Goal: Check status: Check status

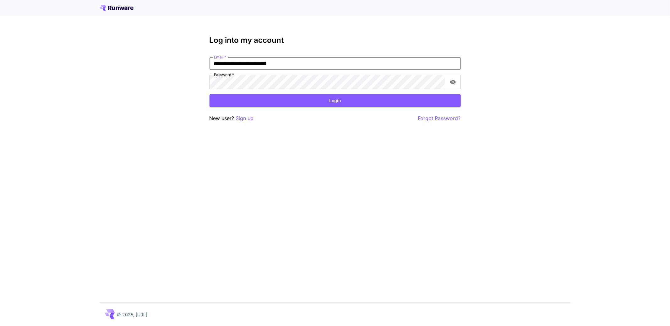
type input "**********"
click button "Login" at bounding box center [335, 100] width 251 height 13
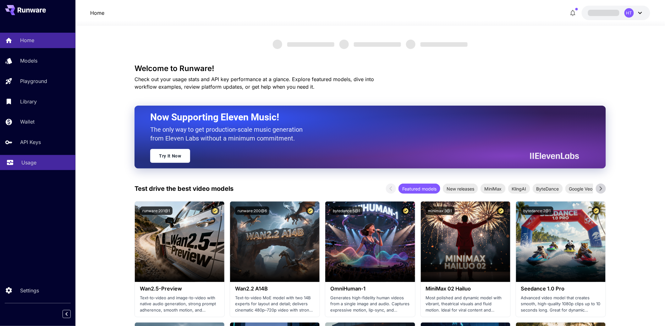
click at [36, 166] on p "Usage" at bounding box center [28, 163] width 15 height 8
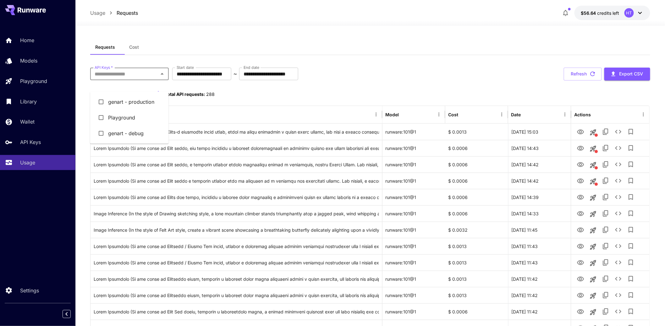
click at [146, 78] on input "API Keys   *" at bounding box center [124, 73] width 64 height 9
click at [136, 109] on li "genart - production" at bounding box center [129, 102] width 79 height 16
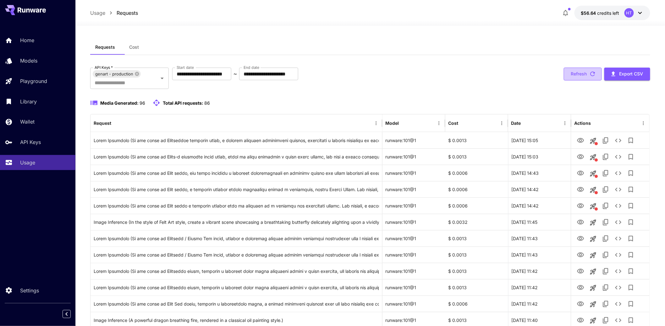
click at [591, 76] on icon "button" at bounding box center [593, 74] width 5 height 5
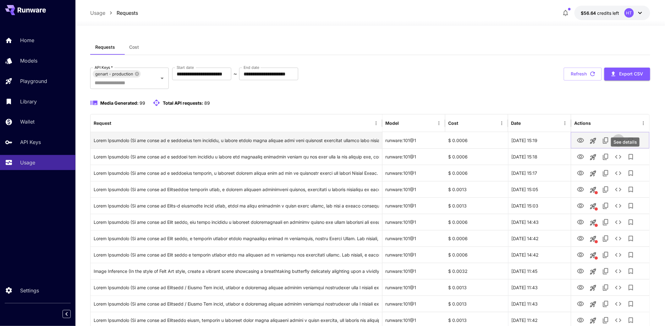
click at [622, 144] on icon "See details" at bounding box center [618, 141] width 8 height 8
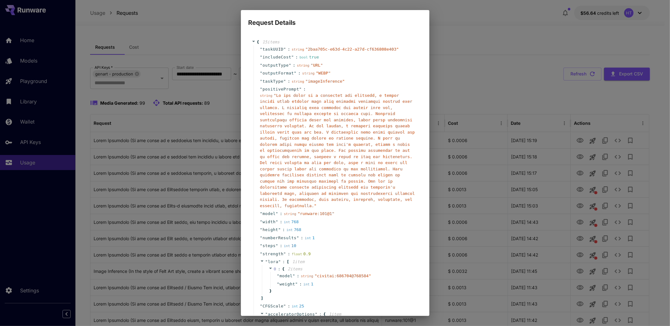
click at [181, 201] on div "Request Details { 15 item s " taskUUID " : string " 2baa705c-e63d-4c22-a27d-cf6…" at bounding box center [335, 163] width 670 height 326
click at [481, 39] on div "Request Details { 15 item s " taskUUID " : string " 2baa705c-e63d-4c22-a27d-cf6…" at bounding box center [335, 163] width 670 height 326
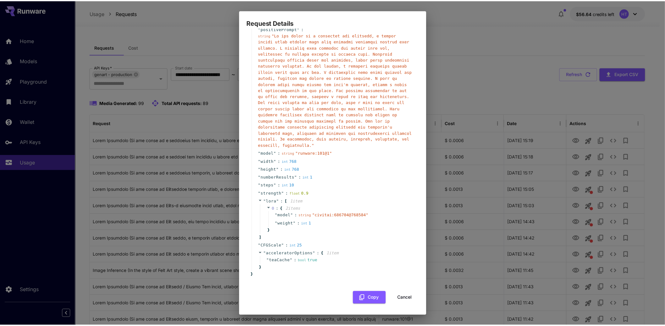
scroll to position [214, 0]
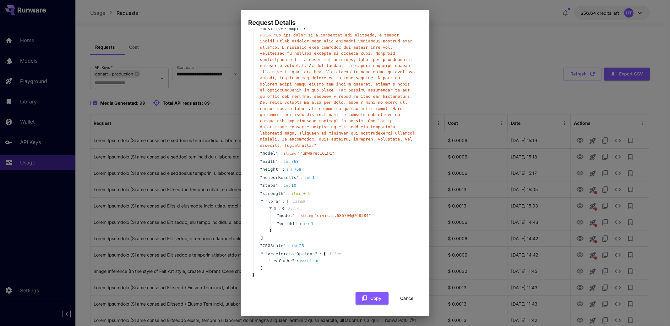
click at [400, 295] on button "Cancel" at bounding box center [408, 298] width 28 height 13
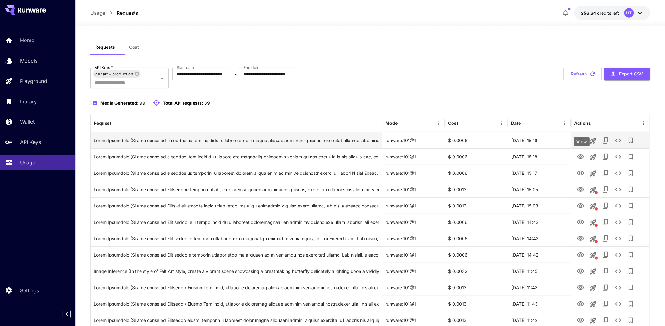
click at [584, 144] on icon "View" at bounding box center [581, 141] width 8 height 8
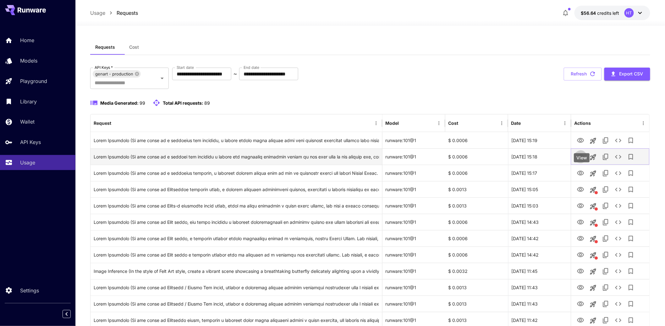
click at [580, 161] on icon "View" at bounding box center [581, 157] width 8 height 8
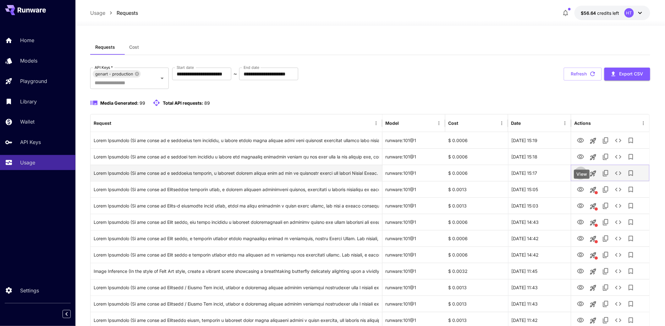
click at [582, 177] on icon "View" at bounding box center [581, 173] width 8 height 8
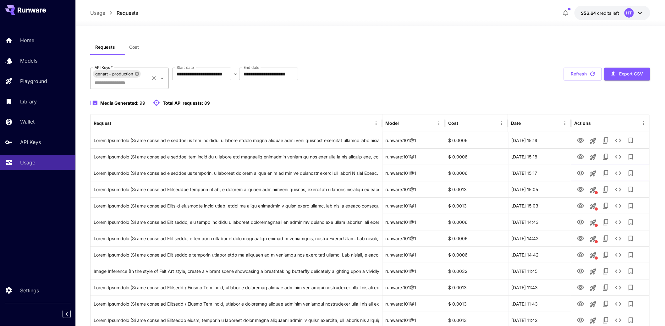
click at [139, 76] on icon at bounding box center [137, 74] width 4 height 4
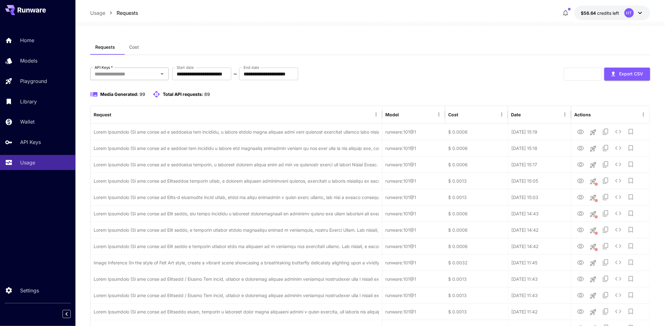
click at [119, 78] on input "API Keys   *" at bounding box center [124, 73] width 64 height 9
click at [124, 141] on li "genart - debug" at bounding box center [129, 133] width 79 height 16
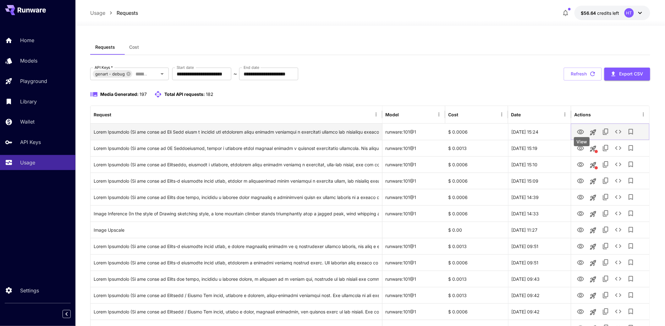
click at [581, 136] on icon "View" at bounding box center [581, 132] width 8 height 8
